Goal: Transaction & Acquisition: Purchase product/service

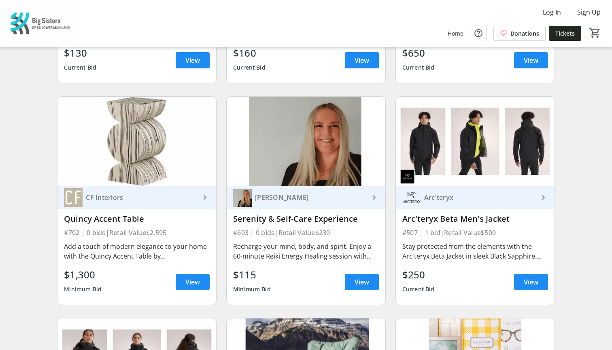
scroll to position [2787, 0]
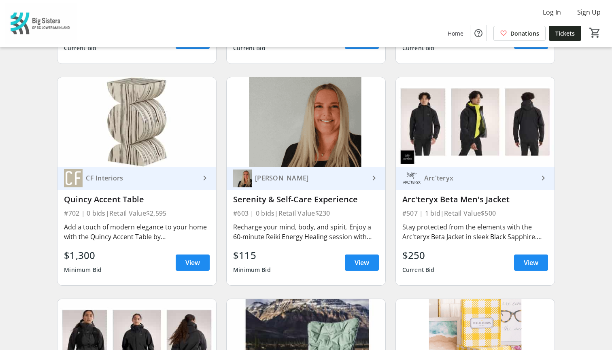
click at [437, 222] on div "Stay protected from the elements with the Arc'teryx Beta Jacket in sleek Black …" at bounding box center [475, 231] width 146 height 19
click at [499, 174] on div "Arc'teryx" at bounding box center [479, 178] width 117 height 8
click at [458, 174] on div "Arc'teryx" at bounding box center [479, 178] width 117 height 8
click at [534, 258] on span "View" at bounding box center [531, 263] width 15 height 10
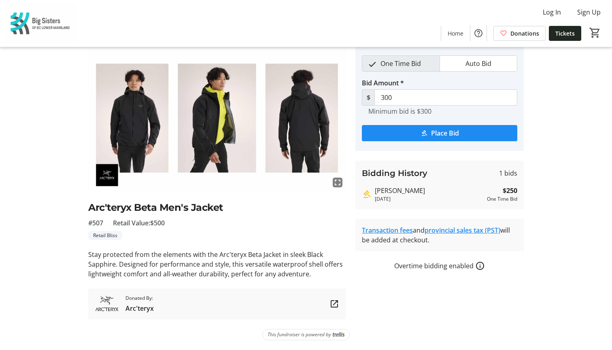
scroll to position [31, 0]
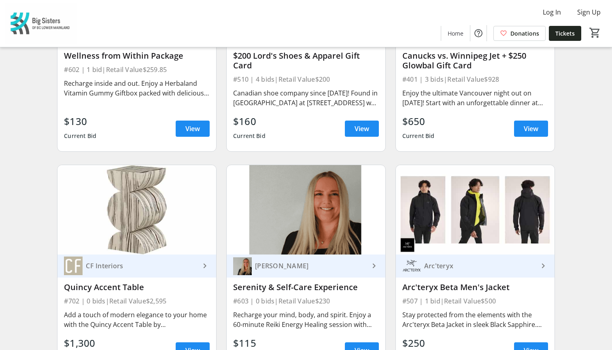
scroll to position [2699, 0]
click at [472, 199] on img at bounding box center [475, 209] width 159 height 89
click at [442, 261] on div "Arc'teryx" at bounding box center [479, 265] width 117 height 8
click at [540, 340] on span at bounding box center [531, 349] width 34 height 19
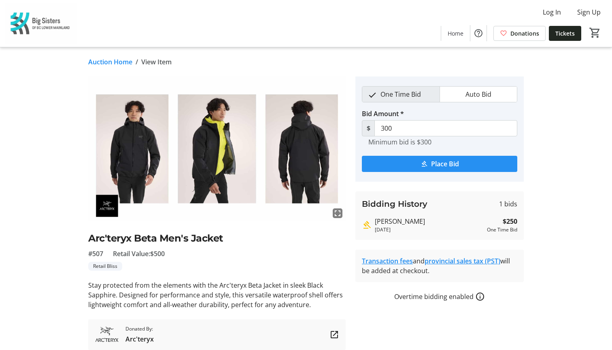
click at [462, 162] on span "submit" at bounding box center [439, 163] width 155 height 19
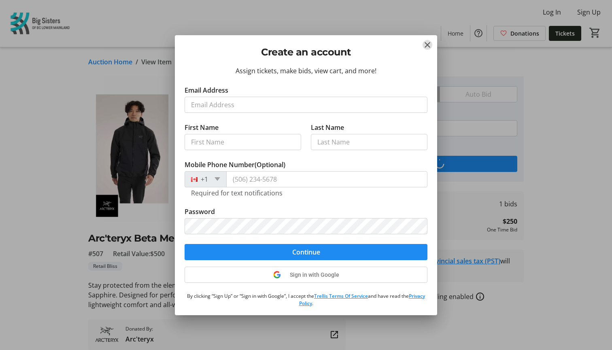
click at [428, 45] on mat-icon "Close" at bounding box center [427, 45] width 10 height 10
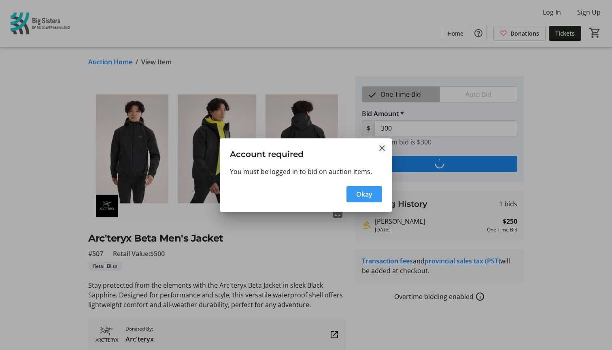
click at [380, 146] on mat-icon "Close" at bounding box center [382, 148] width 10 height 10
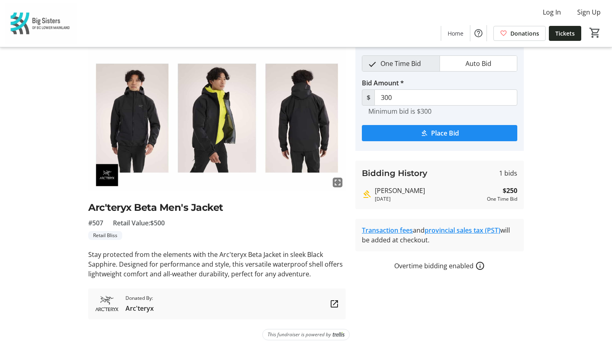
scroll to position [31, 0]
